Goal: Complete application form

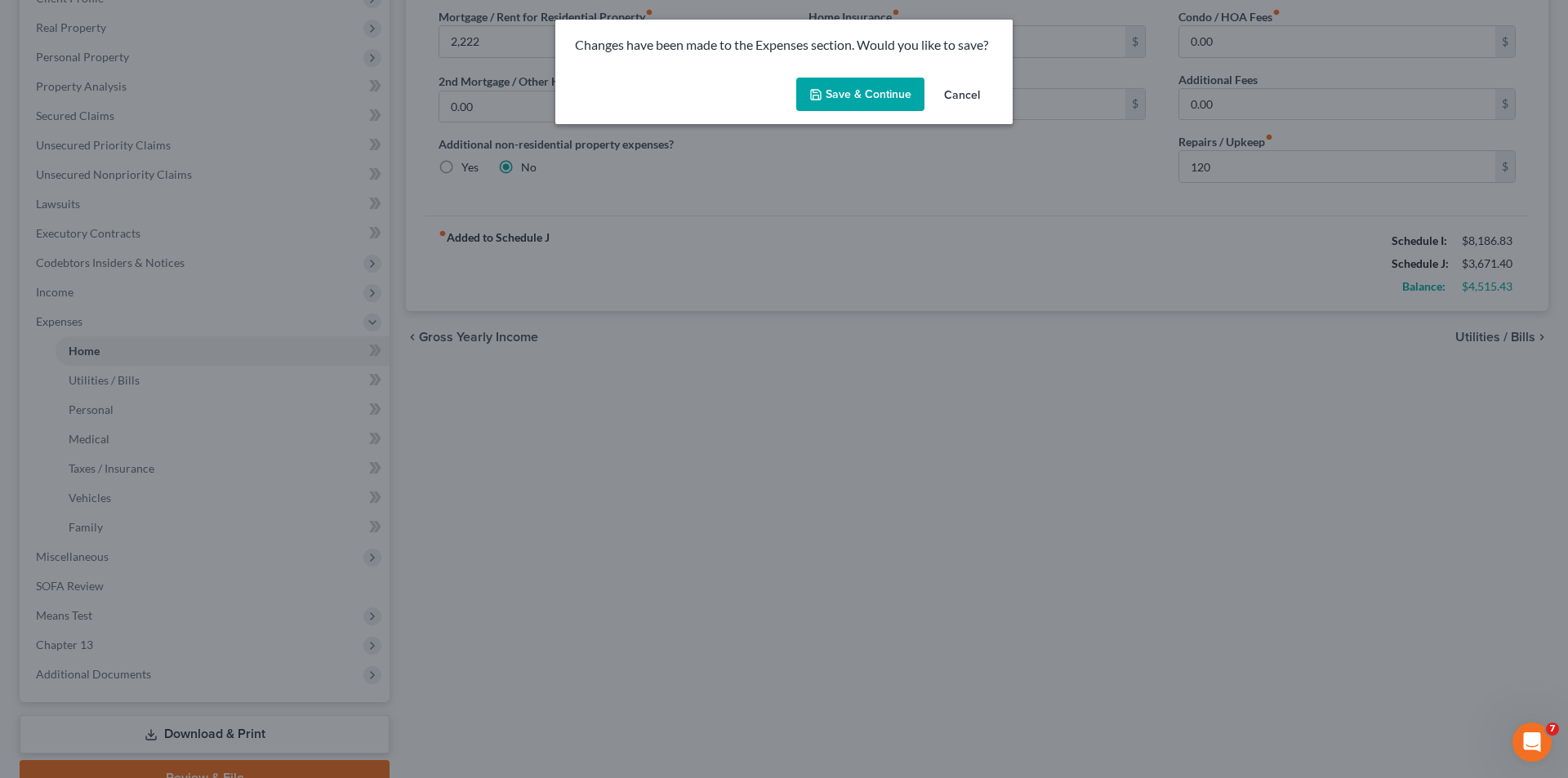
click at [896, 92] on button "Save & Continue" at bounding box center [860, 95] width 128 height 35
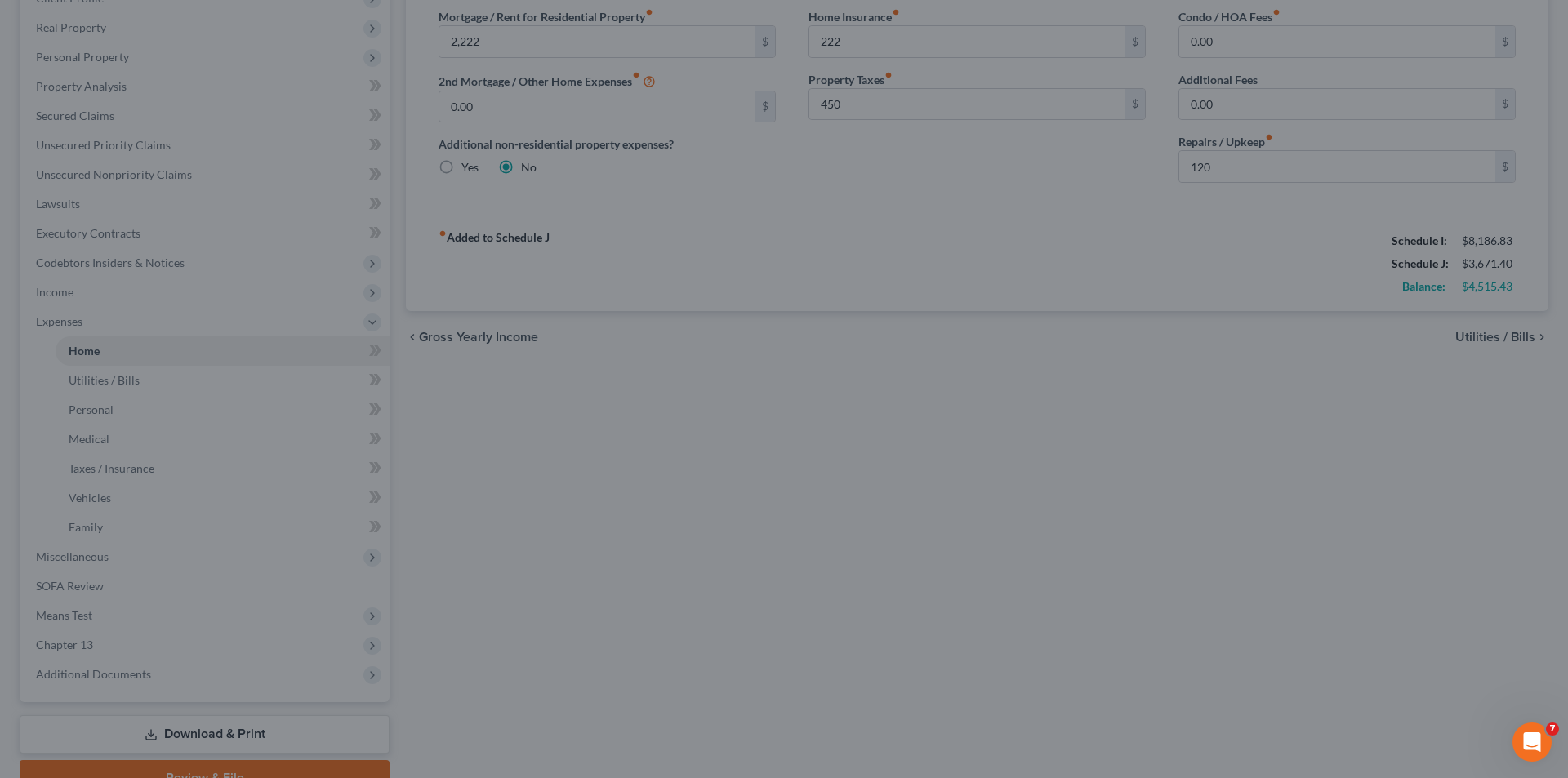
type input "2,222.00"
type input "222.00"
type input "450.00"
type input "120.00"
click at [1537, 746] on icon "Open Intercom Messenger" at bounding box center [1531, 741] width 27 height 27
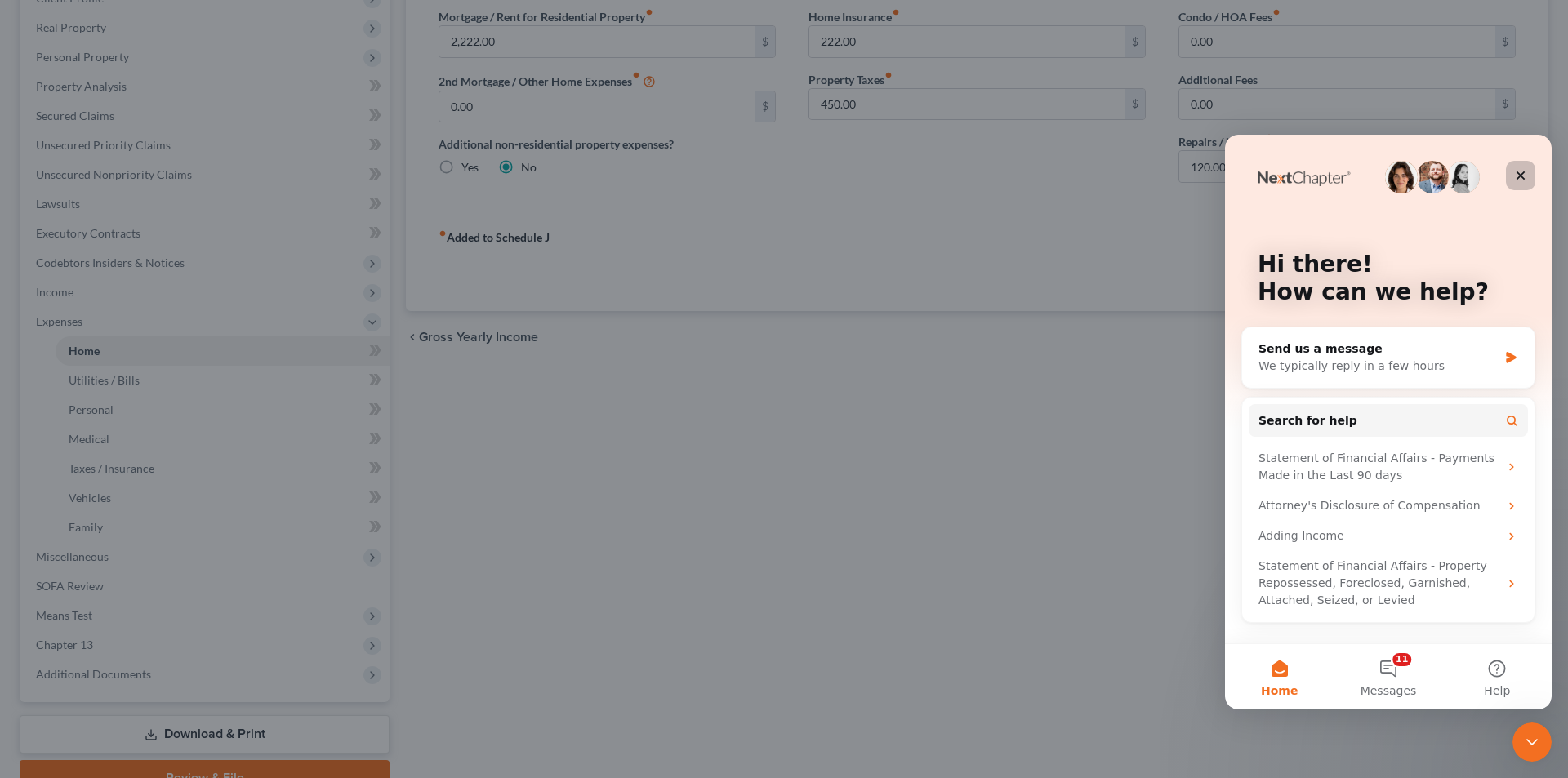
click at [1516, 172] on icon "Close" at bounding box center [1521, 176] width 9 height 9
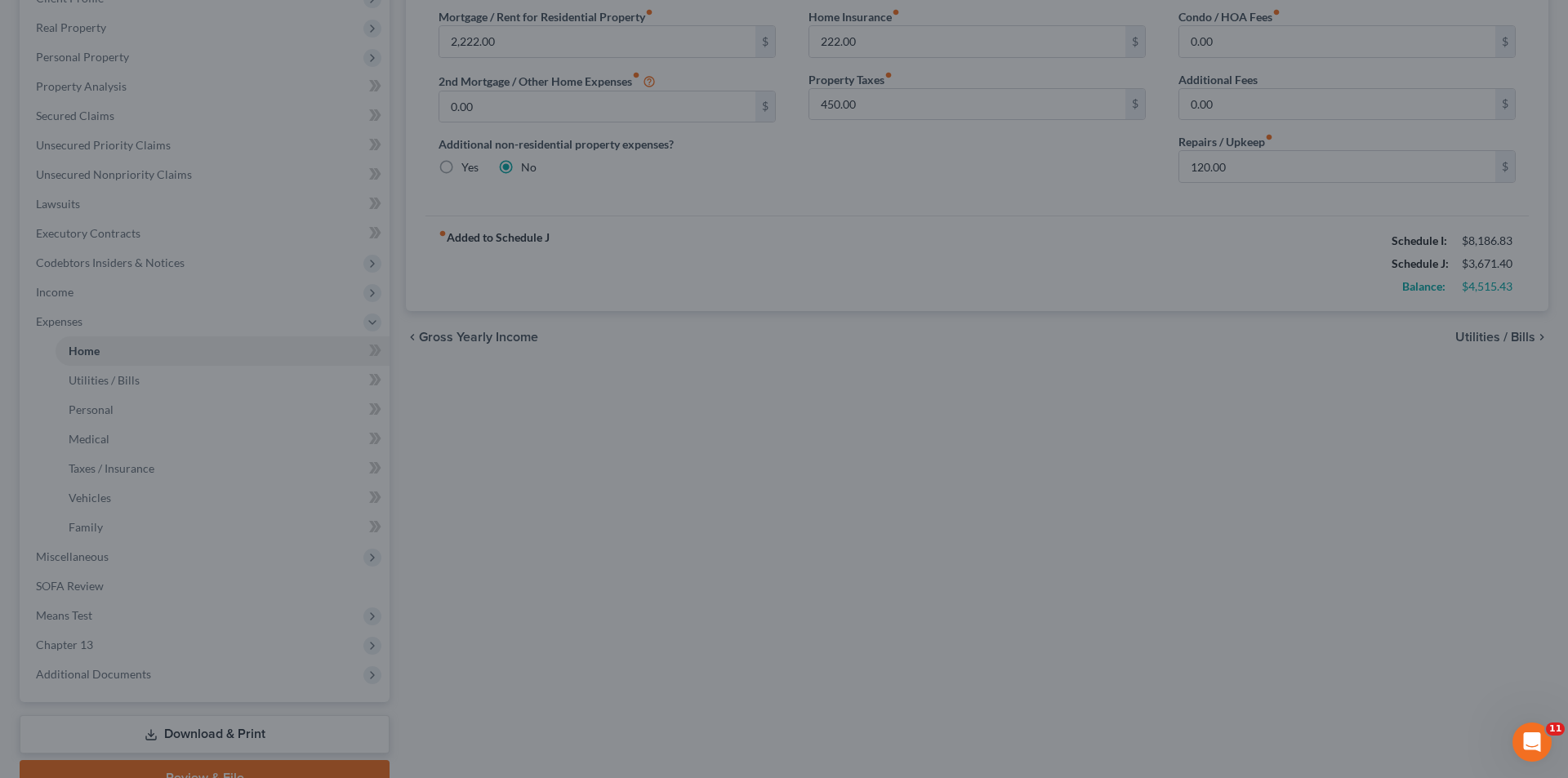
drag, startPoint x: 1521, startPoint y: 741, endPoint x: 1526, endPoint y: 731, distance: 11.2
click at [1523, 739] on icon "Open Intercom Messenger" at bounding box center [1531, 741] width 27 height 27
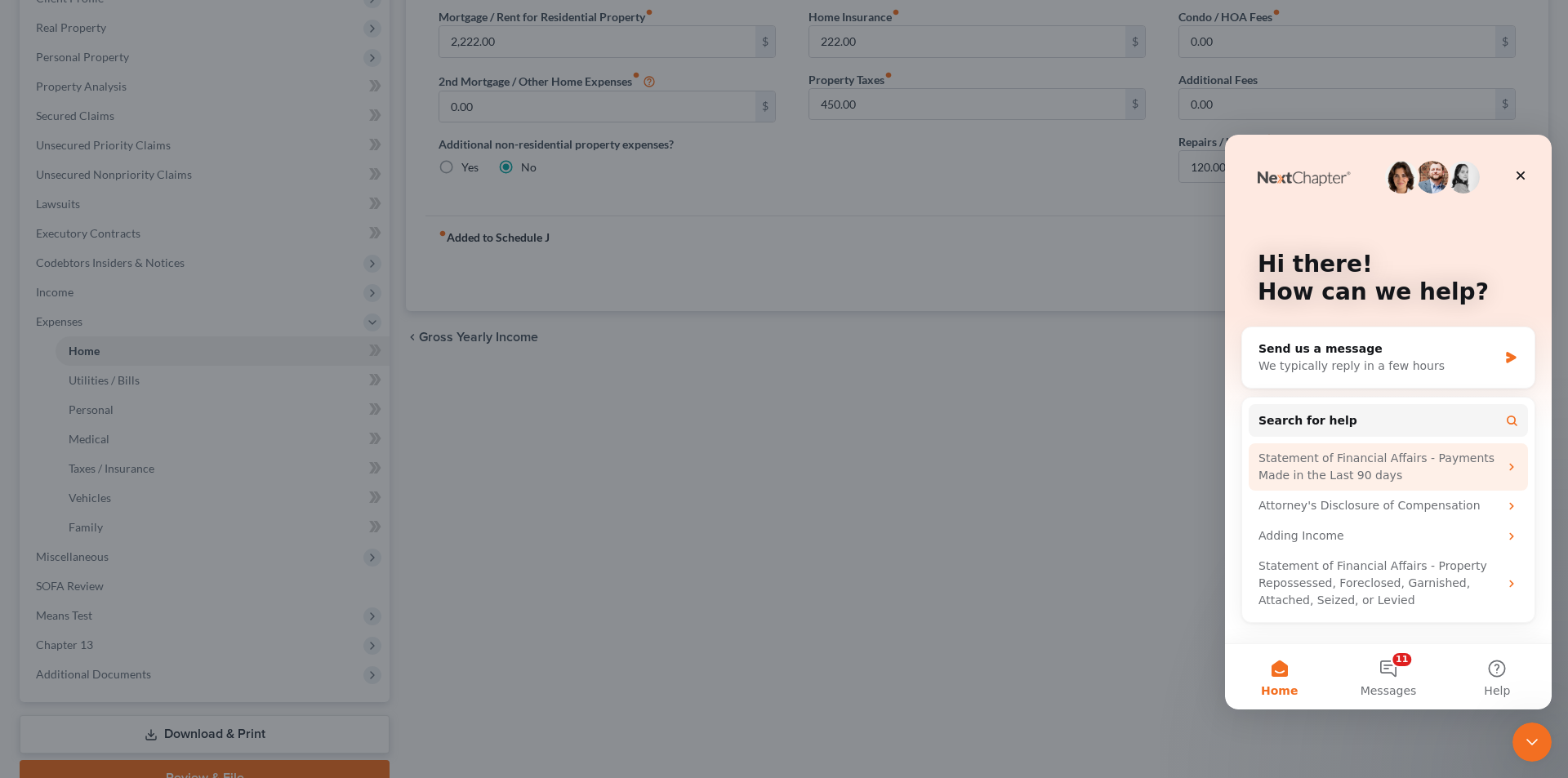
click at [1374, 470] on div "Statement of Financial Affairs - Payments Made in the Last 90 days" at bounding box center [1378, 466] width 240 height 35
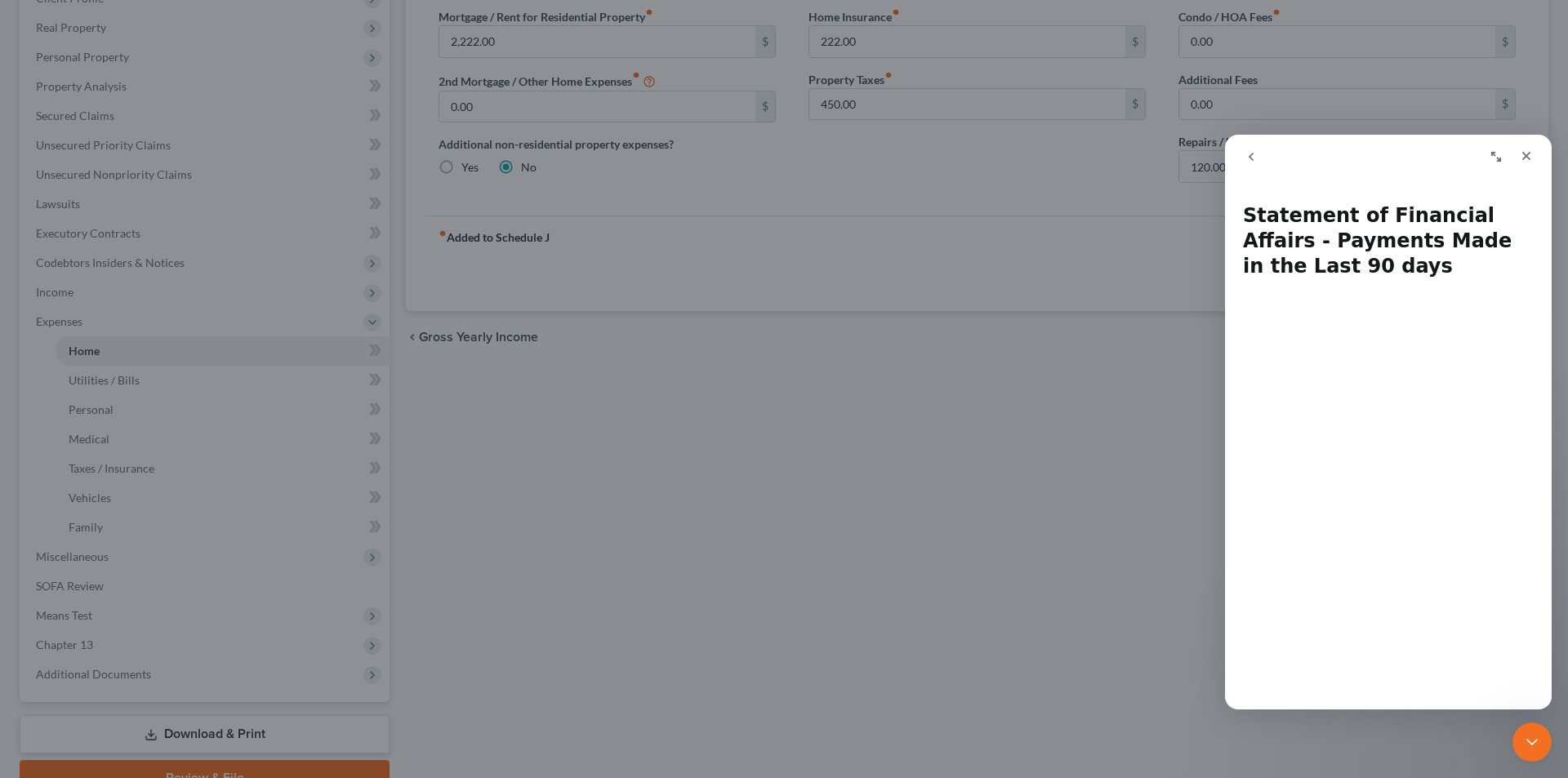
click at [1249, 156] on icon "go back" at bounding box center [1250, 156] width 5 height 8
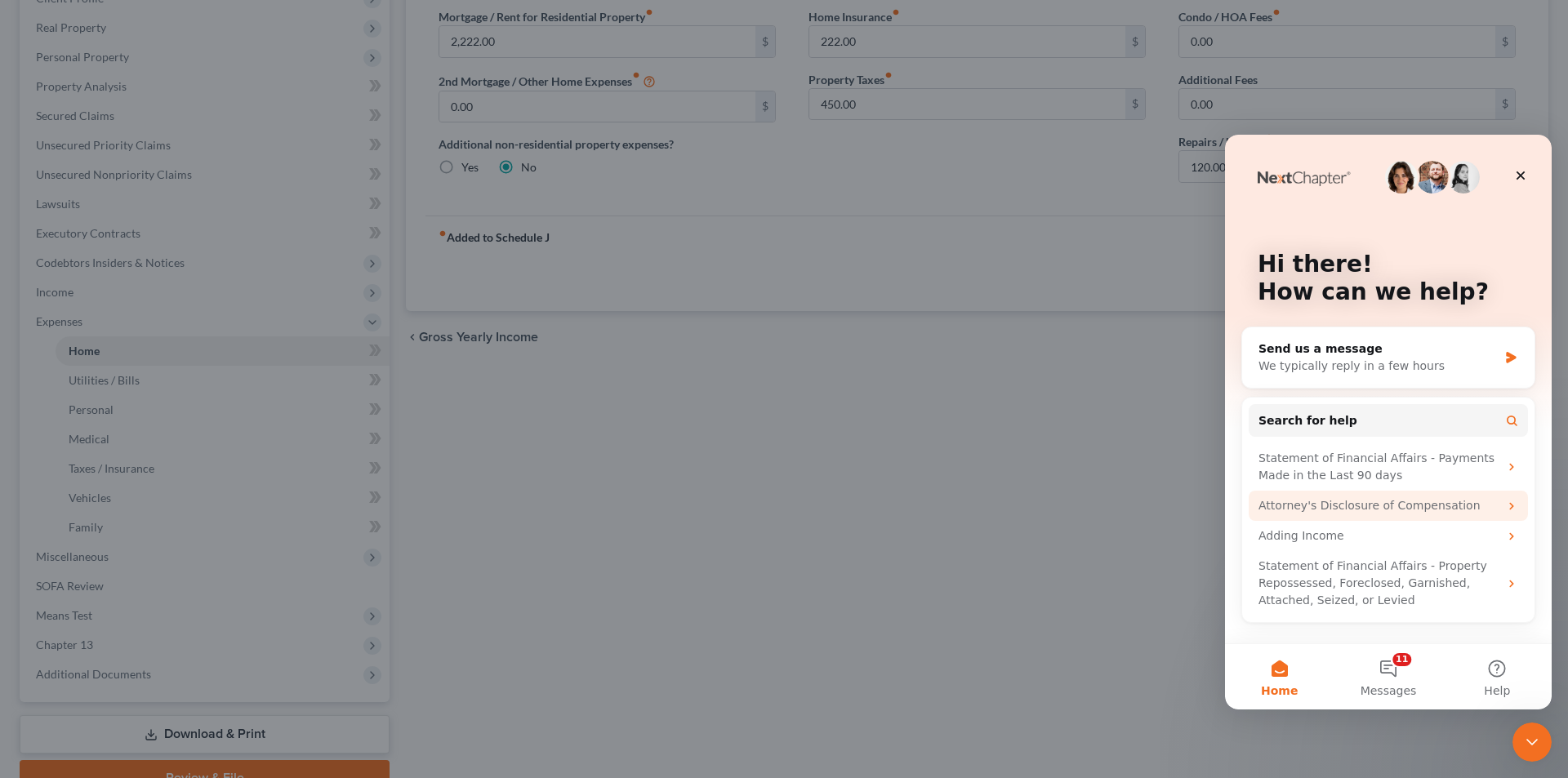
click at [1332, 510] on div "Attorney's Disclosure of Compensation" at bounding box center [1378, 506] width 240 height 17
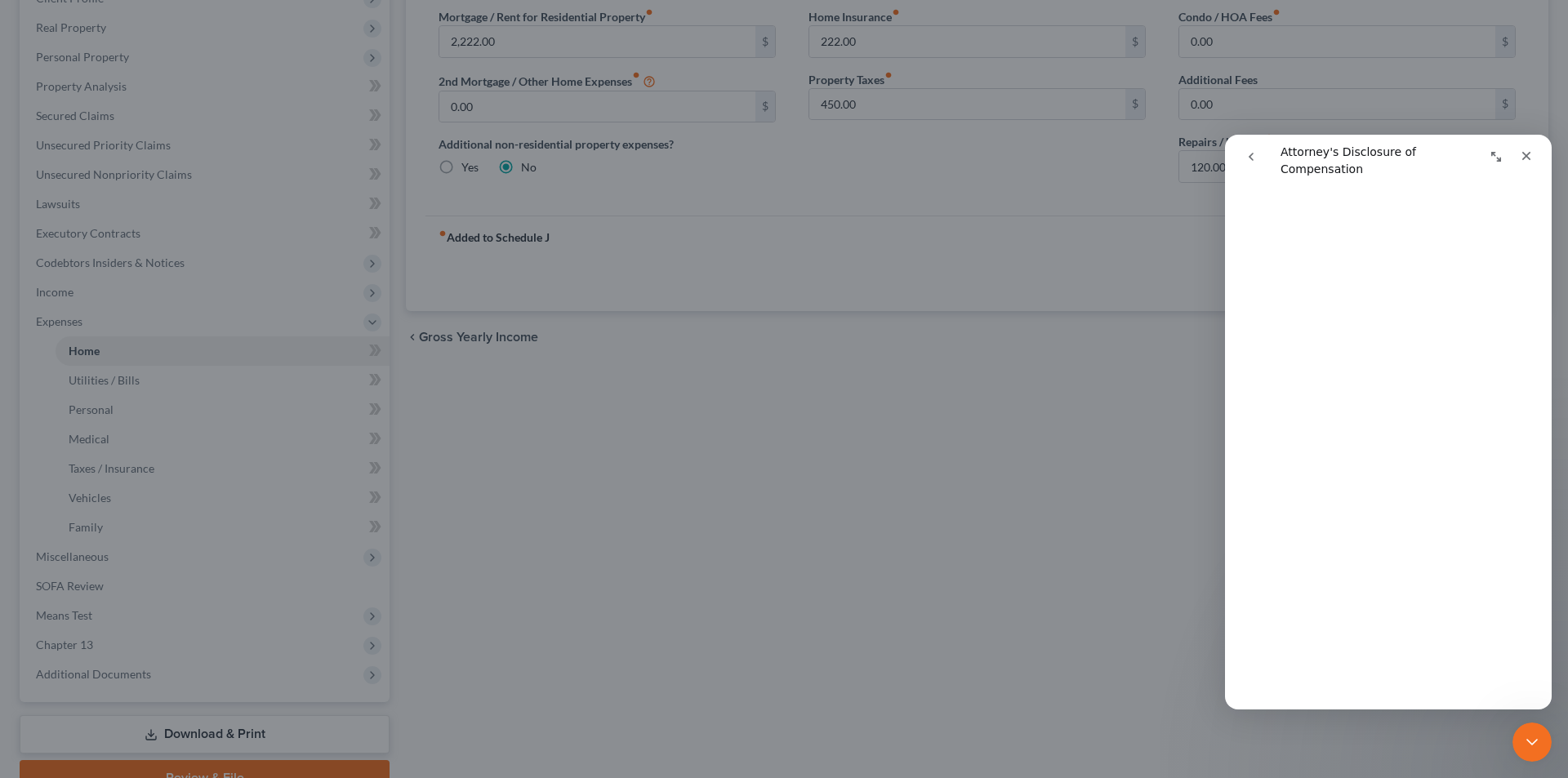
scroll to position [231, 0]
drag, startPoint x: 1529, startPoint y: 151, endPoint x: 2700, endPoint y: 391, distance: 1195.3
click at [1529, 151] on icon "Close" at bounding box center [1526, 156] width 13 height 13
